Goal: Check status

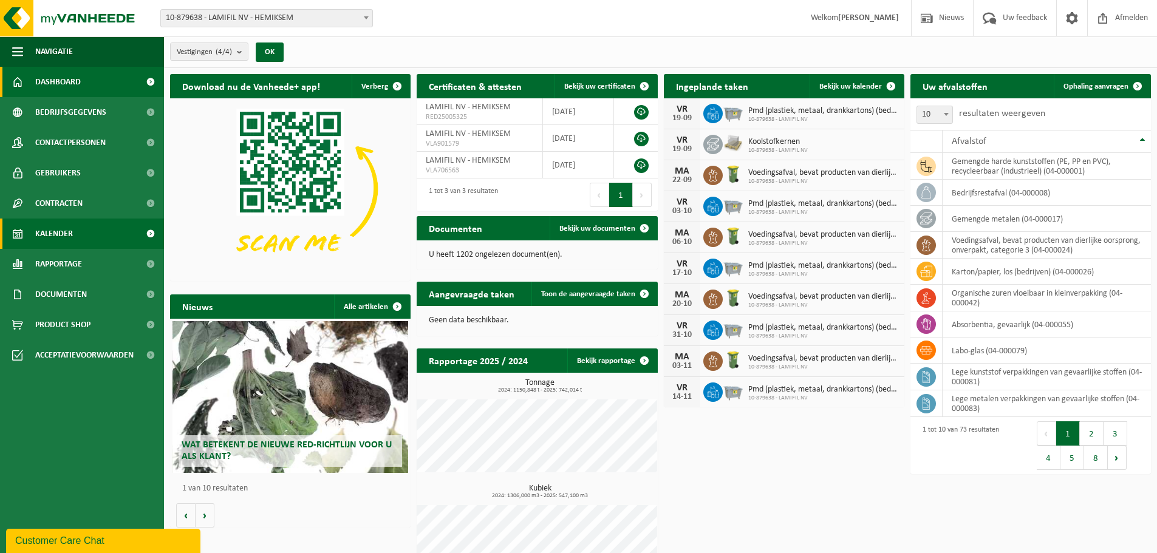
click at [55, 231] on span "Kalender" at bounding box center [54, 234] width 38 height 30
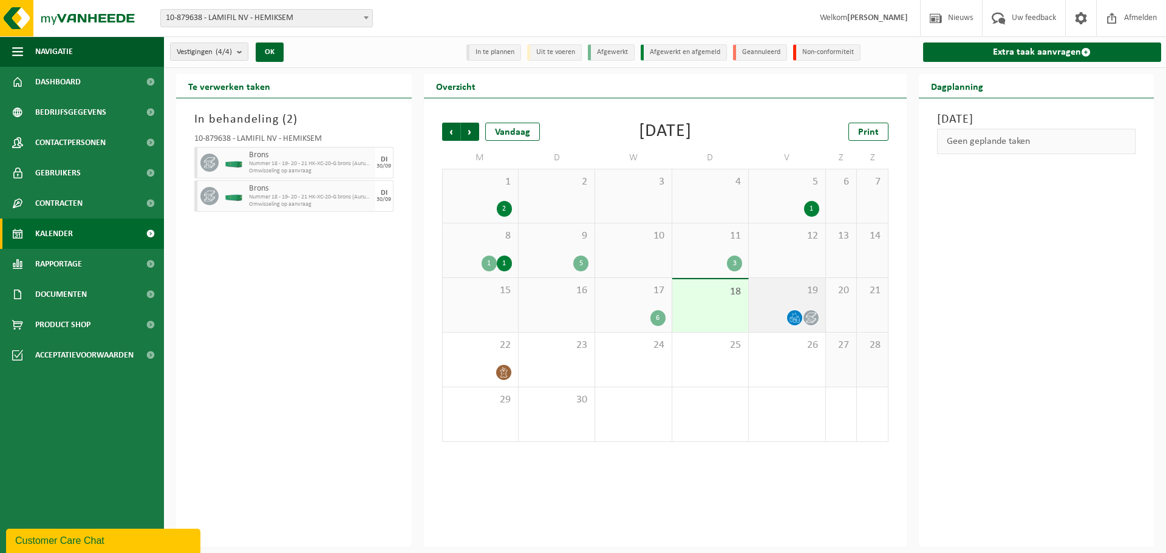
click at [792, 295] on span "19" at bounding box center [787, 290] width 64 height 13
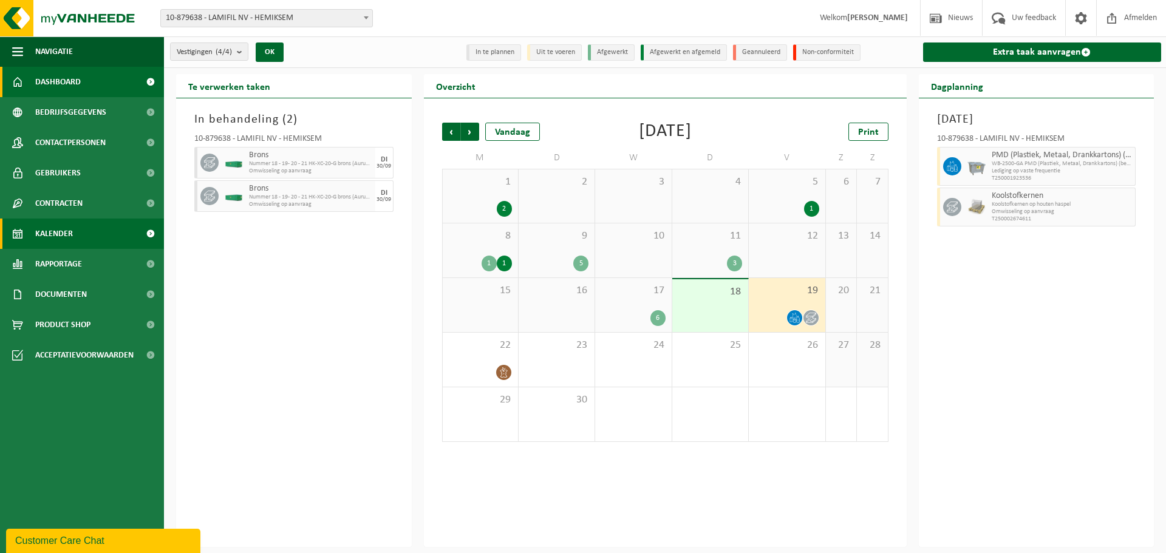
click at [50, 84] on span "Dashboard" at bounding box center [58, 82] width 46 height 30
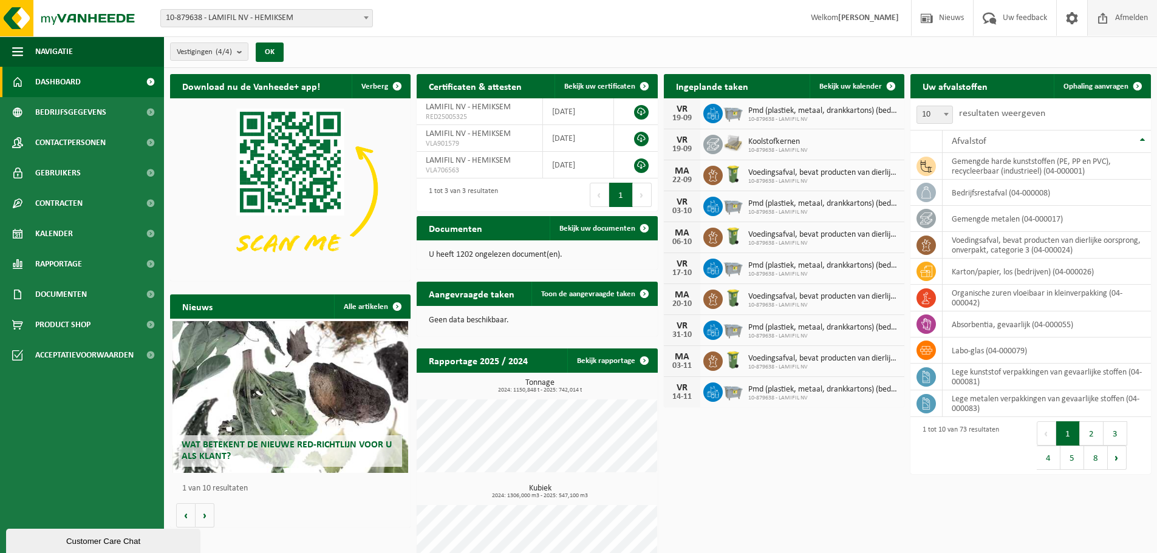
click at [1121, 19] on span "Afmelden" at bounding box center [1131, 18] width 39 height 36
